Goal: Ask a question

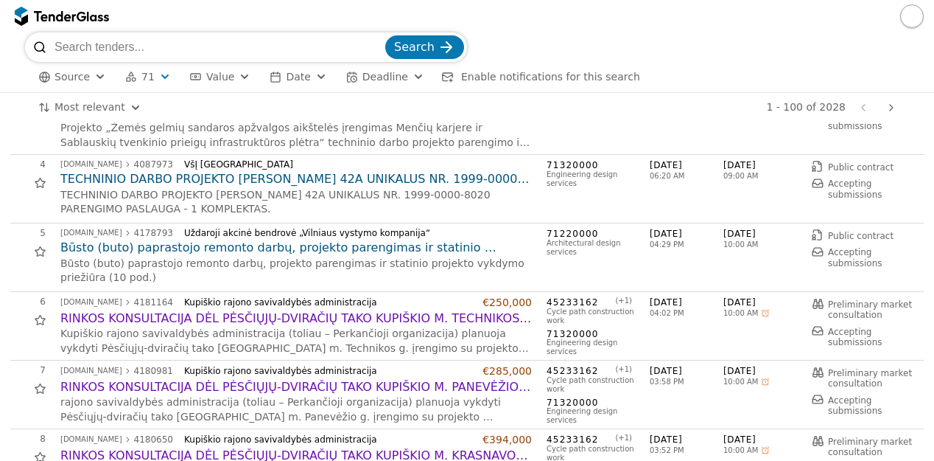
scroll to position [205, 0]
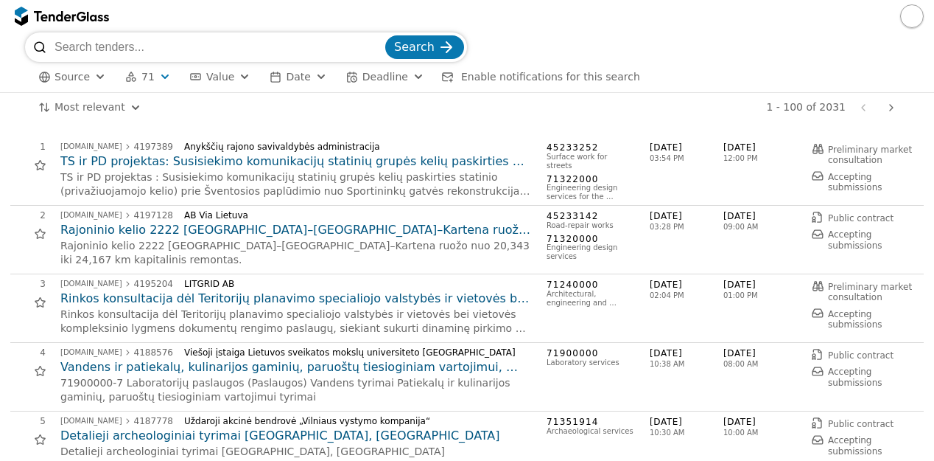
click at [363, 298] on h2 "Rinkos konsultacija dėl Teritorijų planavimo specialiojo valstybės ir vietovės …" at bounding box center [296, 298] width 472 height 16
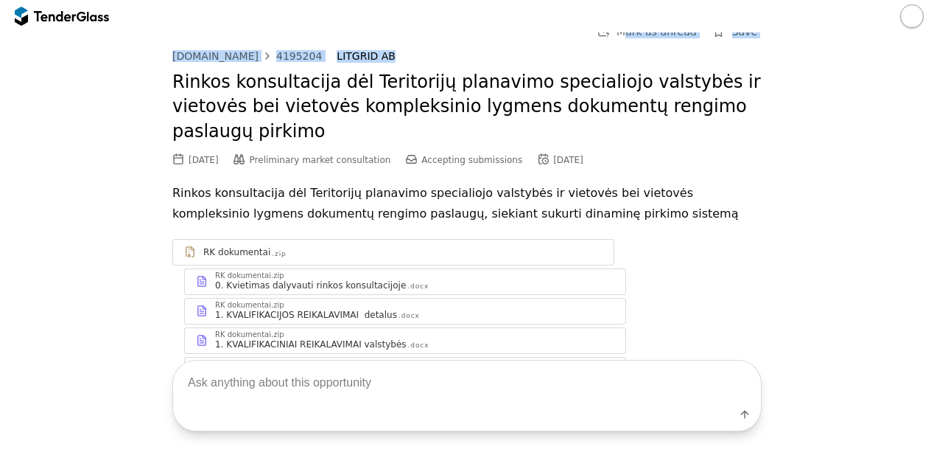
scroll to position [7, 0]
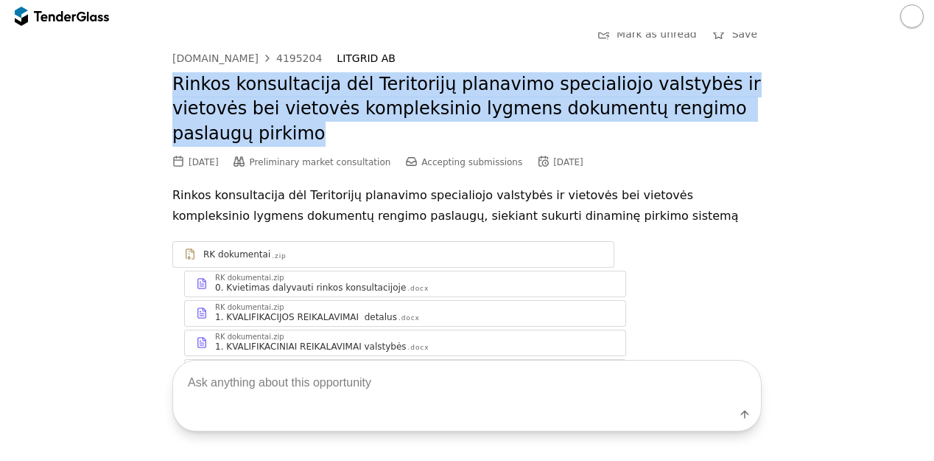
drag, startPoint x: 169, startPoint y: 56, endPoint x: 745, endPoint y: 117, distance: 579.5
click at [745, 117] on h2 "Rinkos konsultacija dėl Teritorijų planavimo specialiojo valstybės ir vietovės …" at bounding box center [467, 109] width 590 height 74
copy h2 "Rinkos konsultacija dėl Teritorijų planavimo specialiojo valstybės ir vietovės …"
click at [276, 57] on div "4195204" at bounding box center [299, 58] width 46 height 10
click at [285, 55] on div "4195204" at bounding box center [299, 58] width 46 height 10
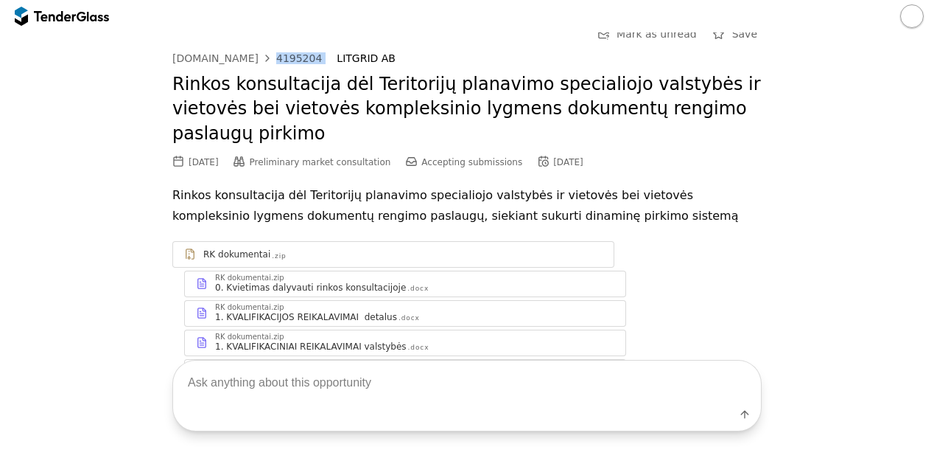
drag, startPoint x: 306, startPoint y: 58, endPoint x: 260, endPoint y: 57, distance: 45.7
click at [260, 57] on div "viesiejipirkimai.lt 4195204 LITGRID AB" at bounding box center [467, 58] width 590 height 13
copy div "4195204"
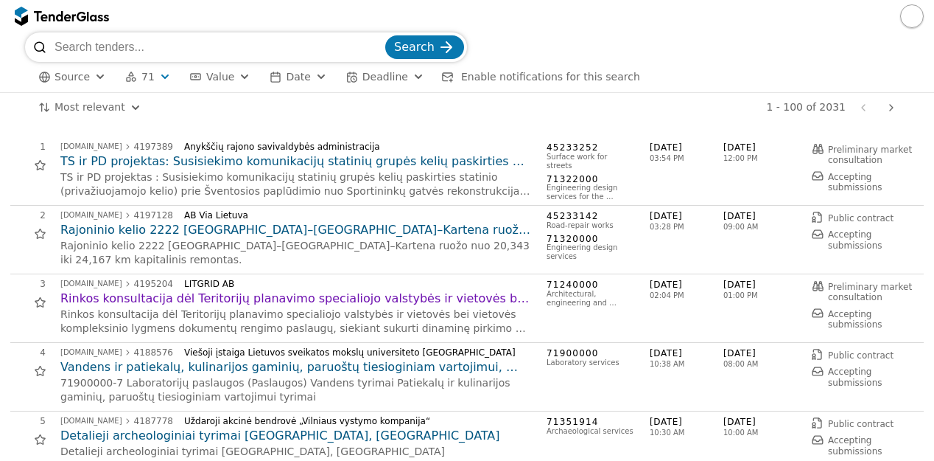
click at [435, 230] on h2 "Rajoninio kelio 2222 Vėžaičiai–Mikoliškiai–Kartena ruožo nuo 20,343 iki 24,167 …" at bounding box center [296, 230] width 472 height 16
click at [214, 158] on h2 "TS ir PD projektas: Susisiekimo komunikacijų statinių grupės kelių paskirties s…" at bounding box center [296, 161] width 472 height 16
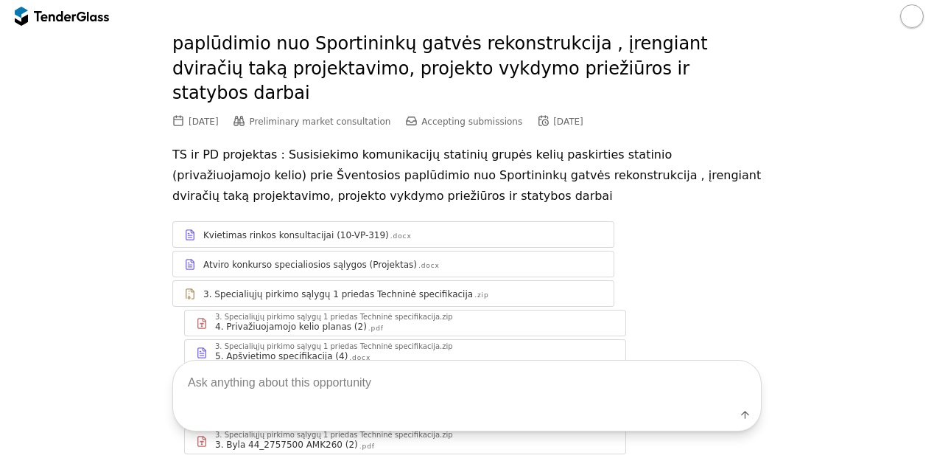
scroll to position [95, 0]
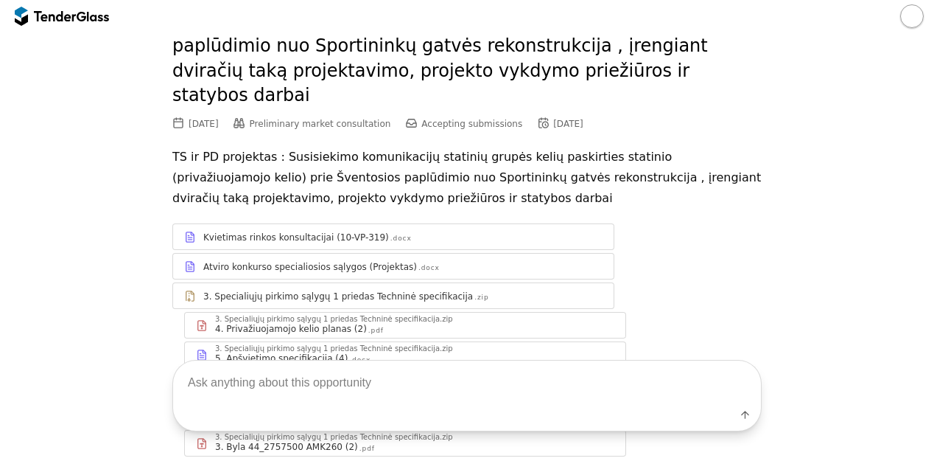
click at [452, 394] on textarea at bounding box center [467, 381] width 588 height 43
type textarea "ar yra numatytas biudžetas?"
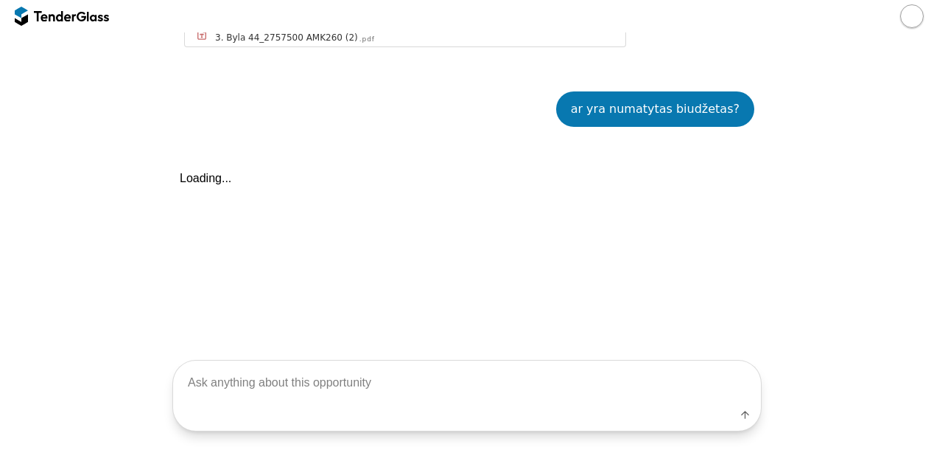
scroll to position [514, 0]
